Goal: Task Accomplishment & Management: Manage account settings

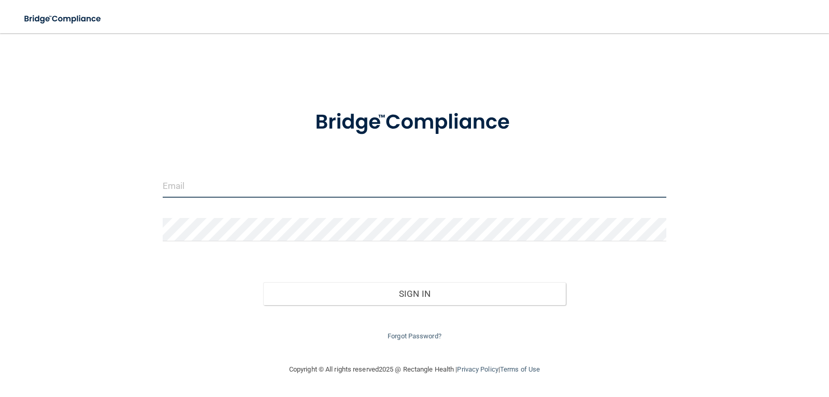
click at [207, 187] on input "email" at bounding box center [415, 185] width 504 height 23
paste input "AOAM DENTAL"
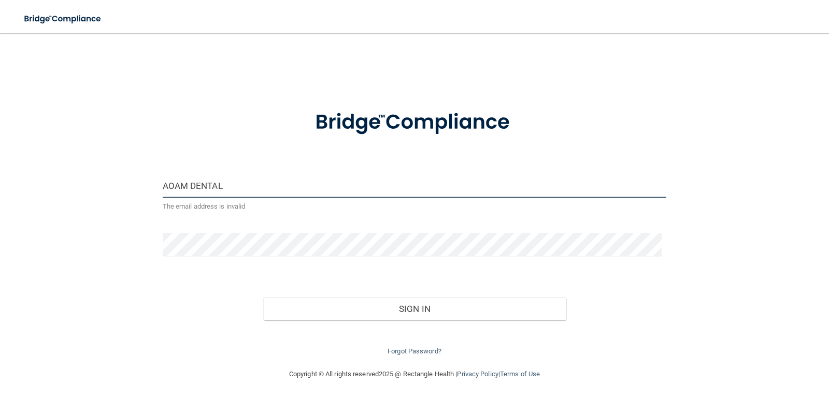
drag, startPoint x: 236, startPoint y: 185, endPoint x: 93, endPoint y: 174, distance: 143.5
click at [93, 174] on div "AOAM DENTAL The email address is invalid Invalid email/password. You don't have…" at bounding box center [415, 201] width 788 height 314
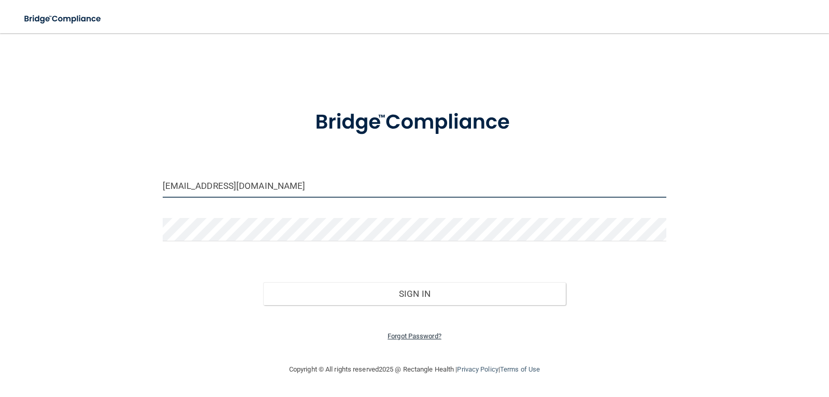
type input "[EMAIL_ADDRESS][DOMAIN_NAME]"
click at [411, 333] on link "Forgot Password?" at bounding box center [415, 336] width 54 height 8
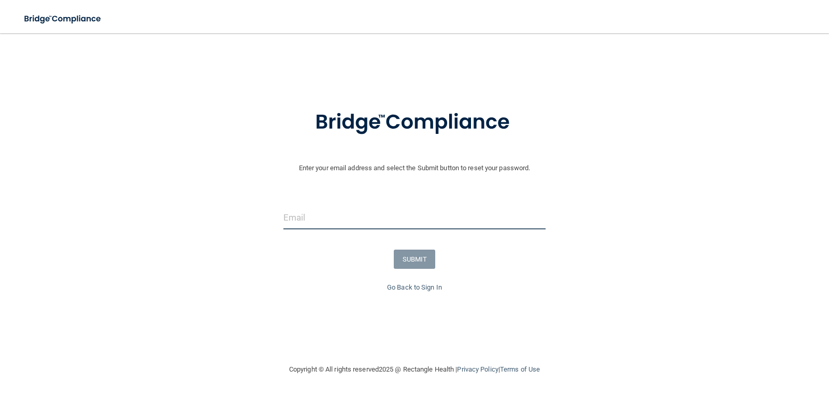
click at [335, 223] on input "email" at bounding box center [415, 217] width 263 height 23
type input "[EMAIL_ADDRESS][DOMAIN_NAME]"
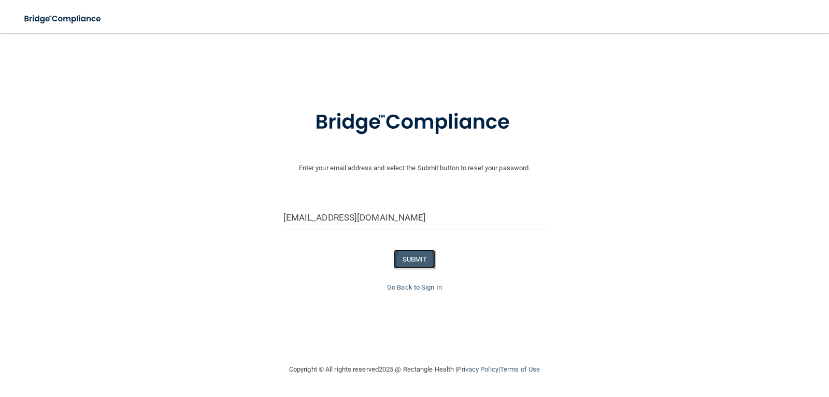
click at [421, 262] on button "SUBMIT" at bounding box center [415, 258] width 42 height 19
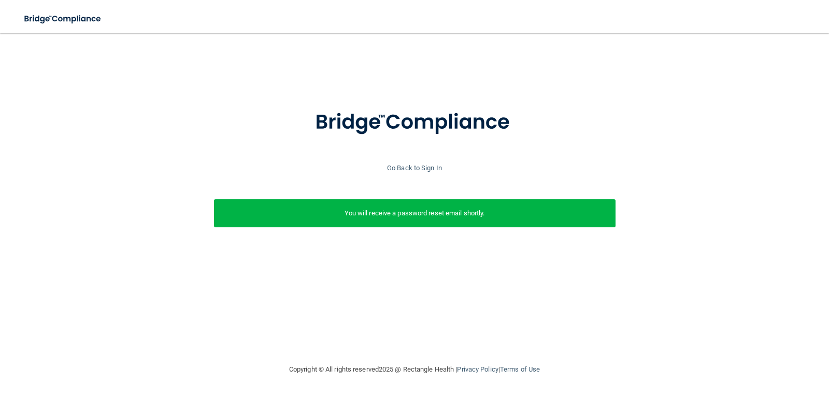
click at [459, 220] on div "You will receive a password reset email shortly." at bounding box center [415, 213] width 402 height 28
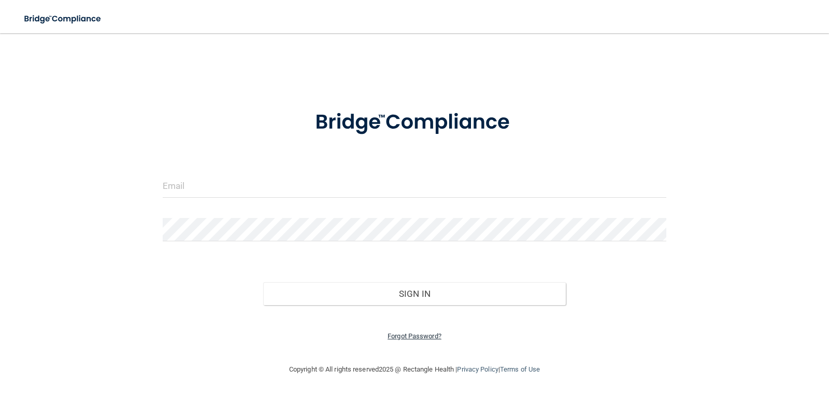
click at [418, 334] on link "Forgot Password?" at bounding box center [415, 336] width 54 height 8
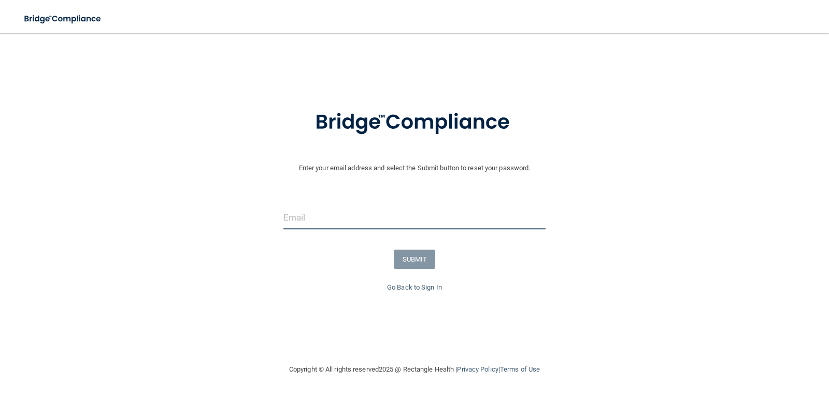
click at [352, 214] on input "email" at bounding box center [415, 217] width 263 height 23
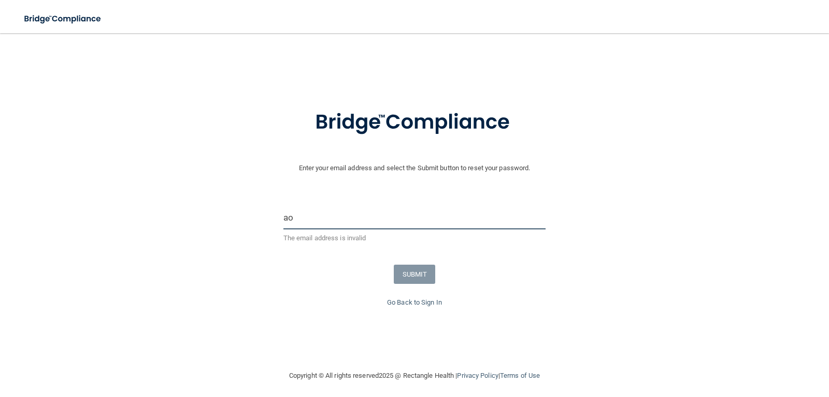
type input "a"
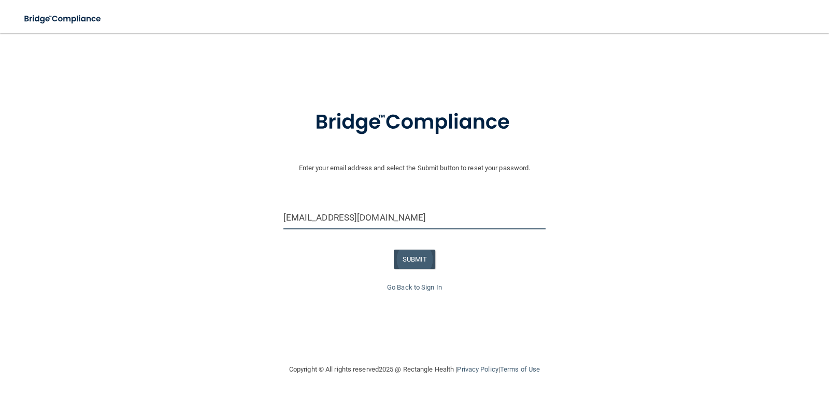
type input "[EMAIL_ADDRESS][DOMAIN_NAME]"
click at [415, 252] on button "SUBMIT" at bounding box center [415, 258] width 42 height 19
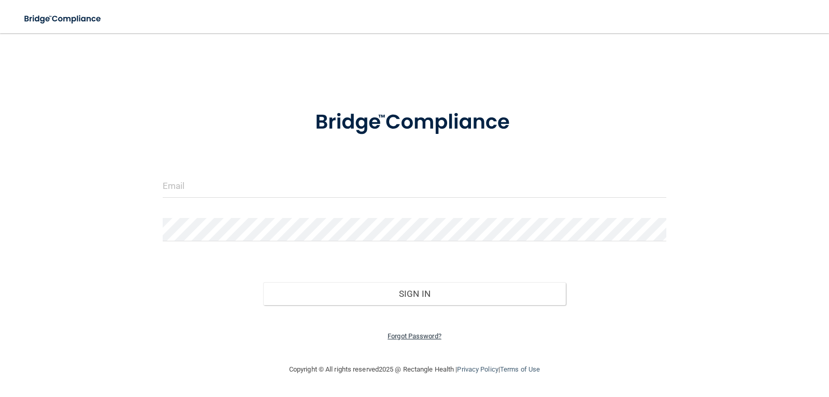
click at [425, 333] on link "Forgot Password?" at bounding box center [415, 336] width 54 height 8
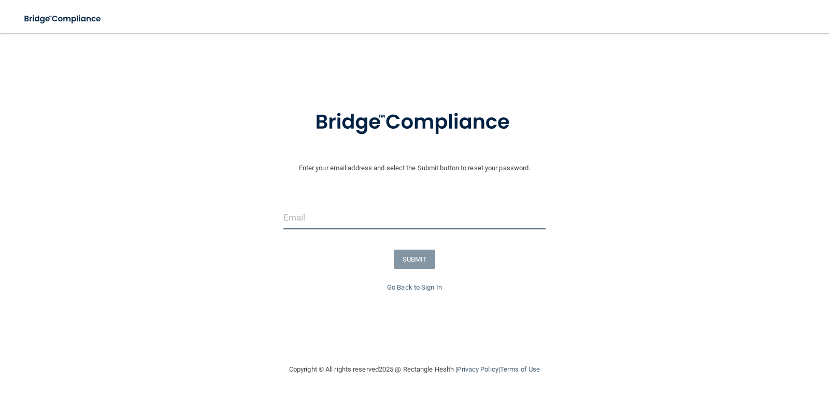
click at [335, 209] on input "email" at bounding box center [415, 217] width 263 height 23
type input "[EMAIL_ADDRESS][DOMAIN_NAME]"
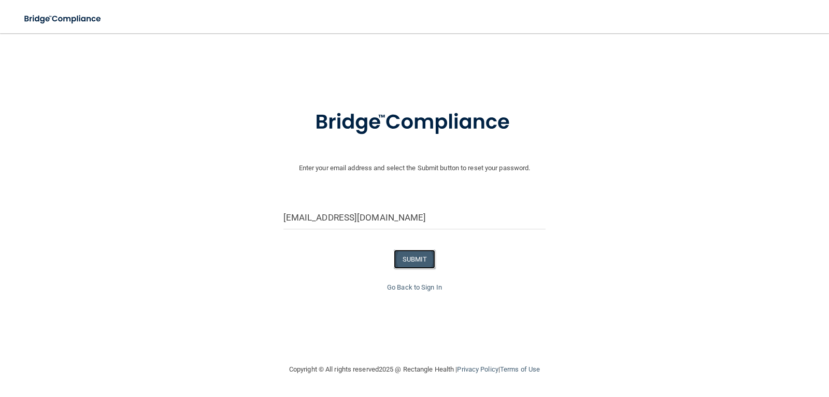
click at [412, 262] on button "SUBMIT" at bounding box center [415, 258] width 42 height 19
